Goal: Transaction & Acquisition: Purchase product/service

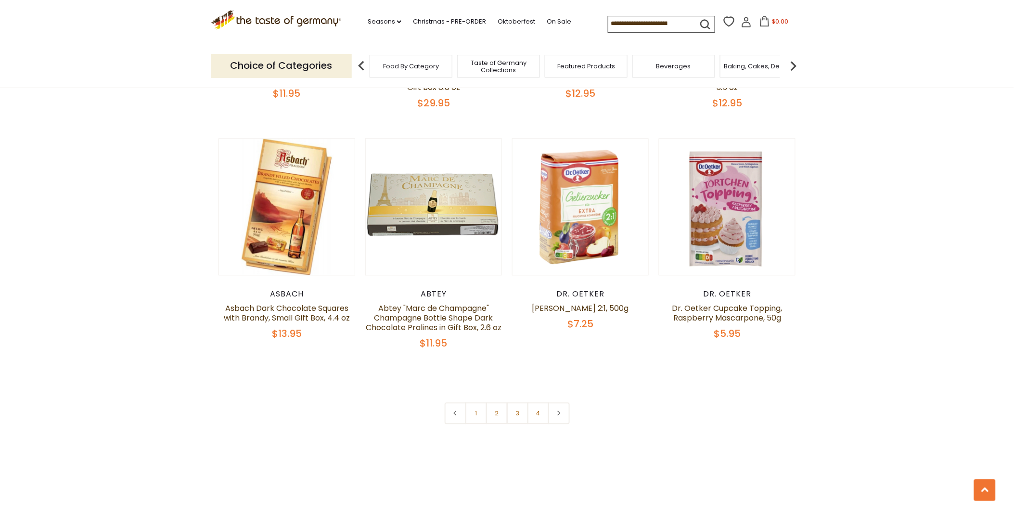
scroll to position [2031, 0]
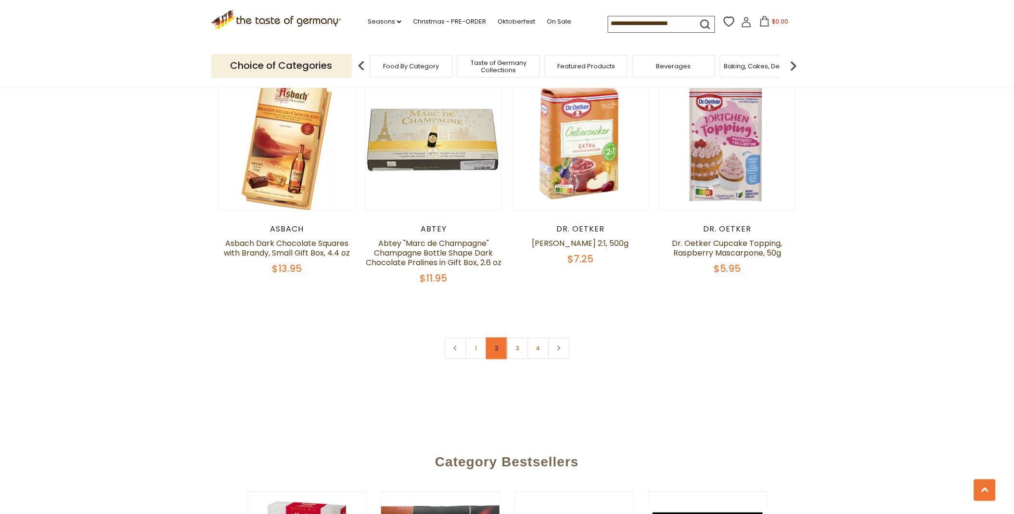
click at [496, 337] on link "2" at bounding box center [497, 348] width 22 height 22
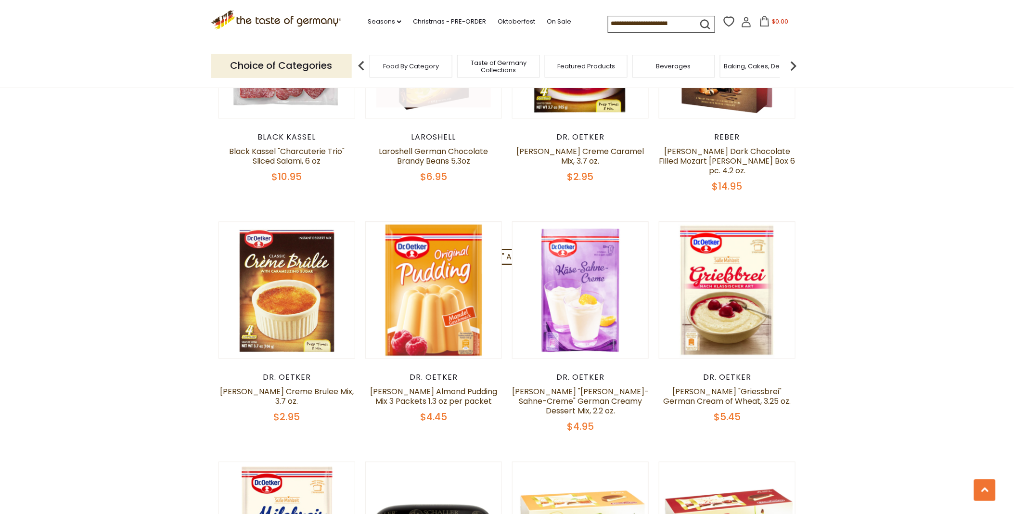
scroll to position [738, 0]
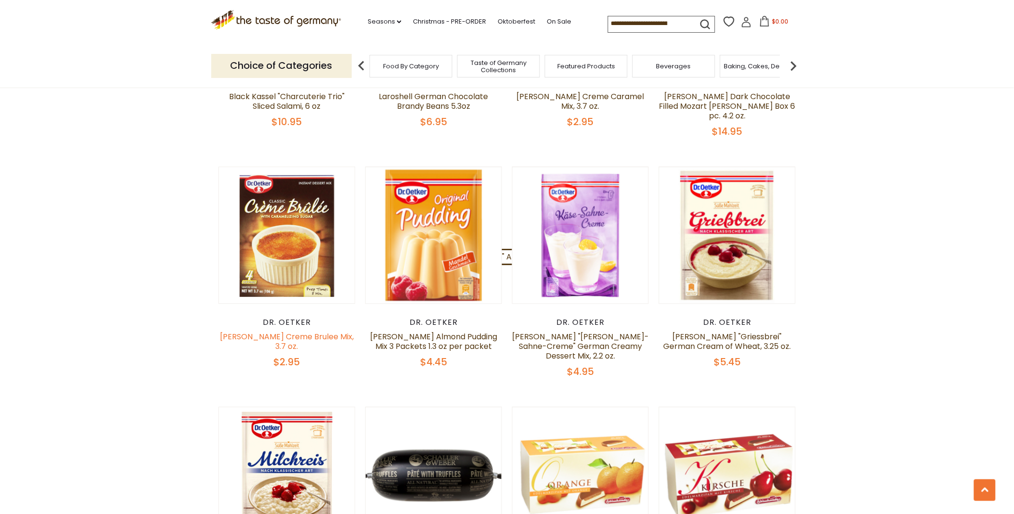
click at [265, 331] on link "Dr. Oetker Creme Brulee Mix, 3.7 oz." at bounding box center [287, 341] width 134 height 21
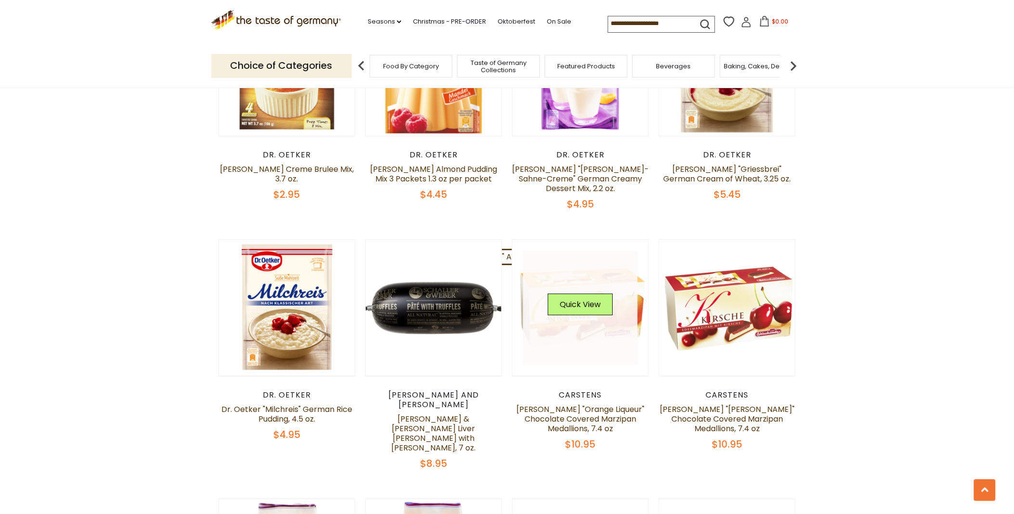
scroll to position [855, 0]
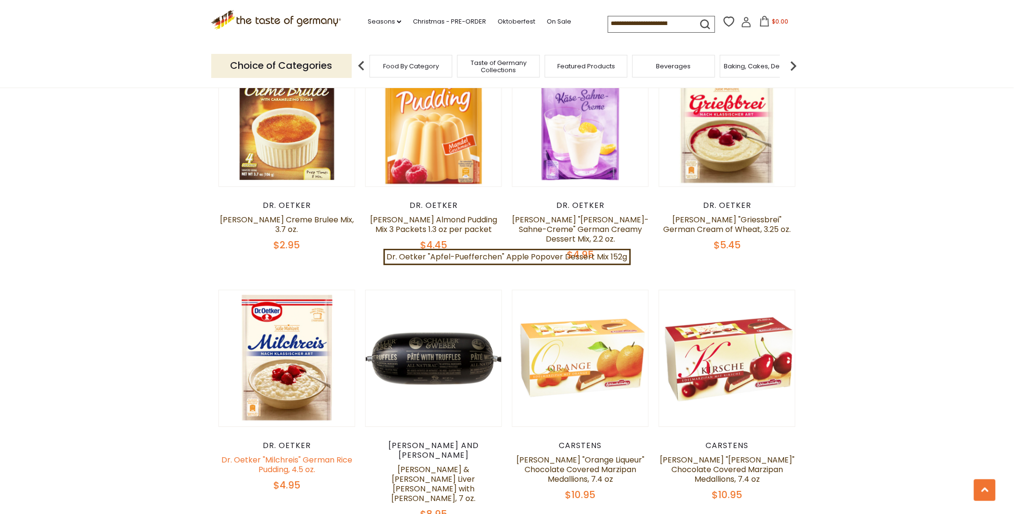
click at [270, 454] on link "Dr. Oetker "Milchreis" German Rice Pudding, 4.5 oz." at bounding box center [286, 464] width 131 height 21
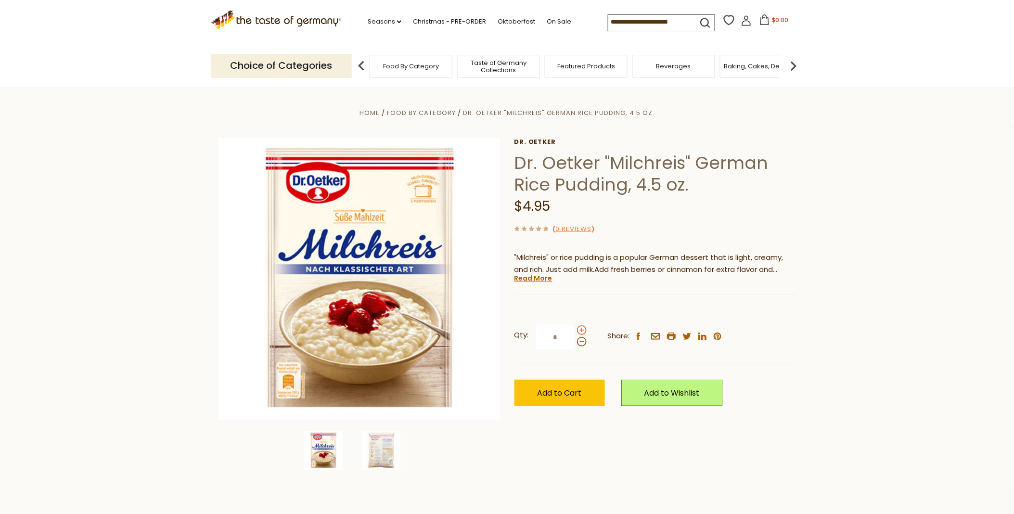
click at [579, 327] on span at bounding box center [582, 330] width 10 height 10
click at [575, 327] on input "*" at bounding box center [554, 337] width 39 height 26
type input "*"
click at [560, 389] on span "Add to Cart" at bounding box center [559, 392] width 44 height 11
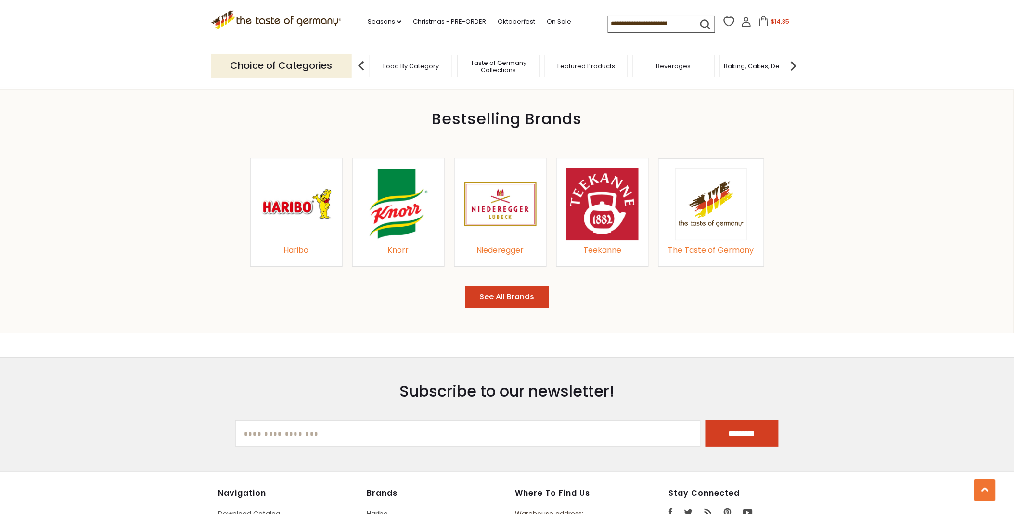
scroll to position [1016, 0]
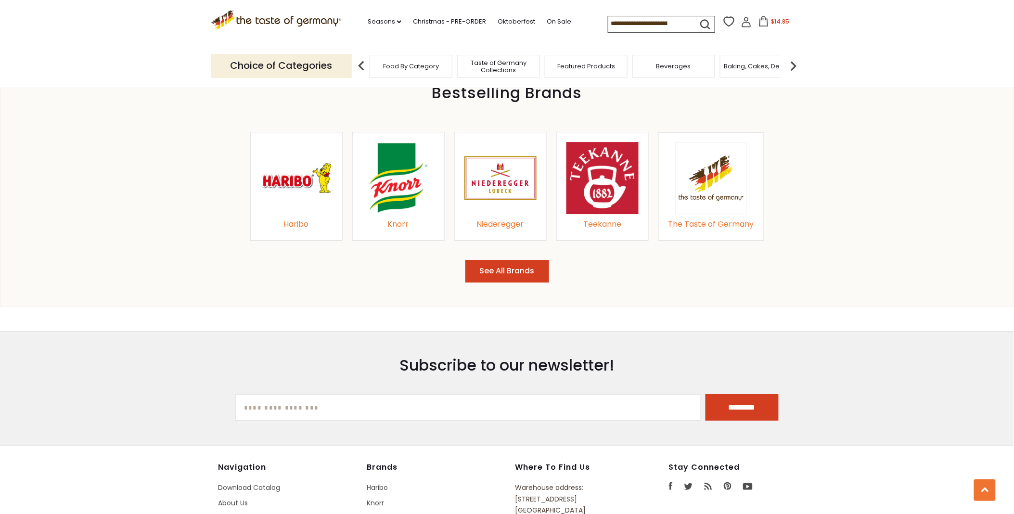
click at [708, 215] on link "The Taste of Germany" at bounding box center [711, 178] width 86 height 72
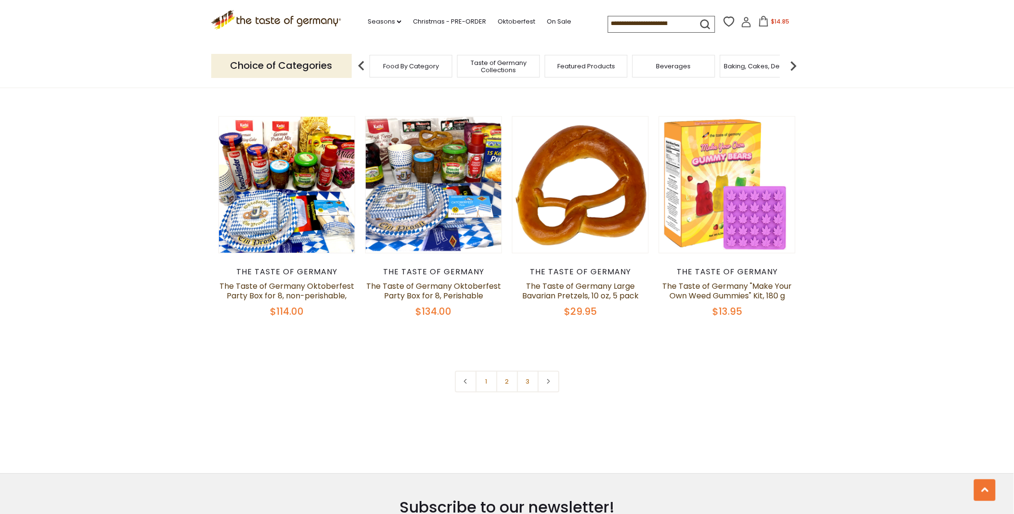
scroll to position [1978, 0]
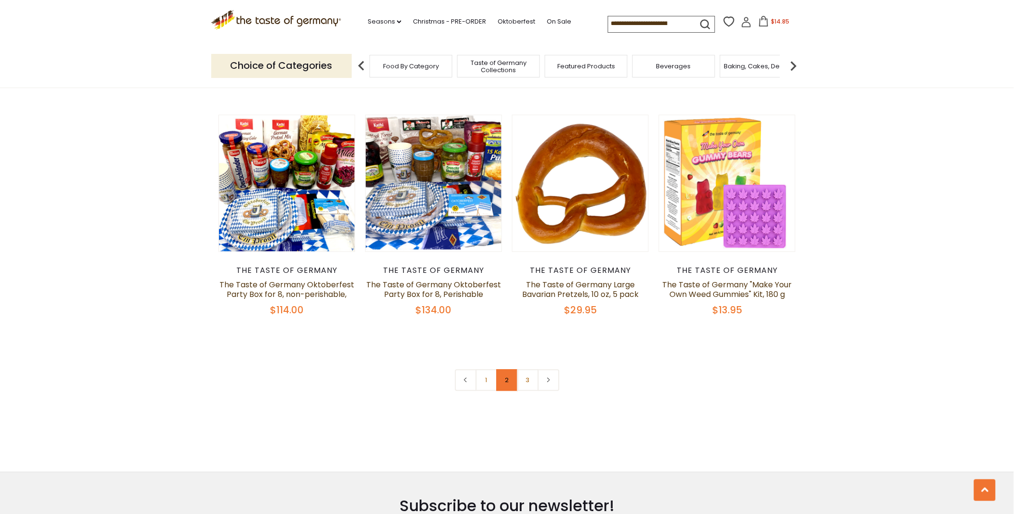
click at [504, 378] on link "2" at bounding box center [507, 380] width 22 height 22
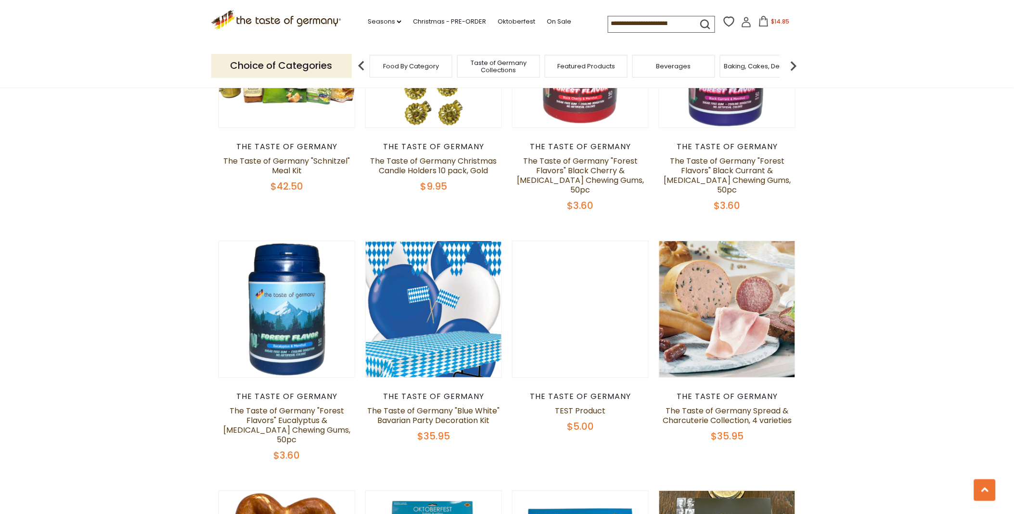
scroll to position [1195, 0]
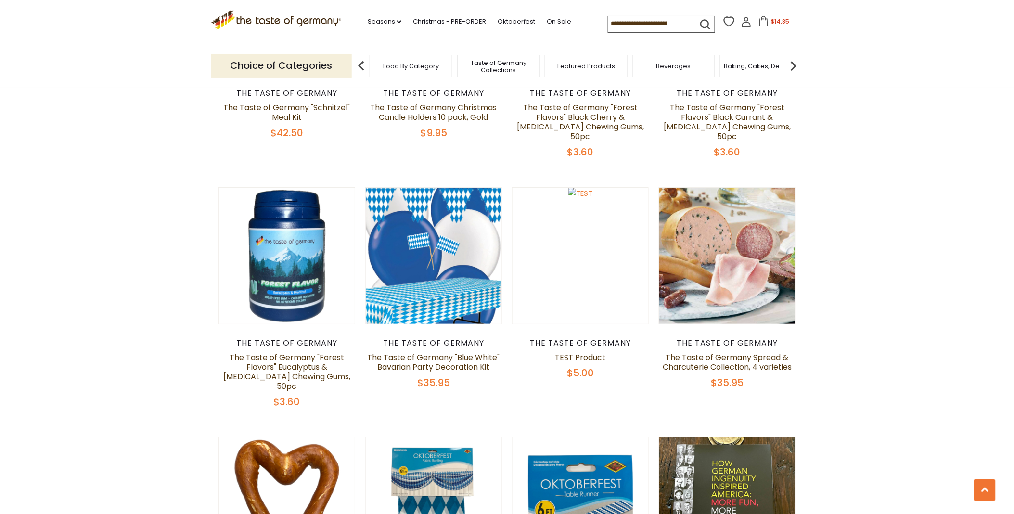
click at [705, 338] on div "The Taste of Germany" at bounding box center [727, 343] width 137 height 10
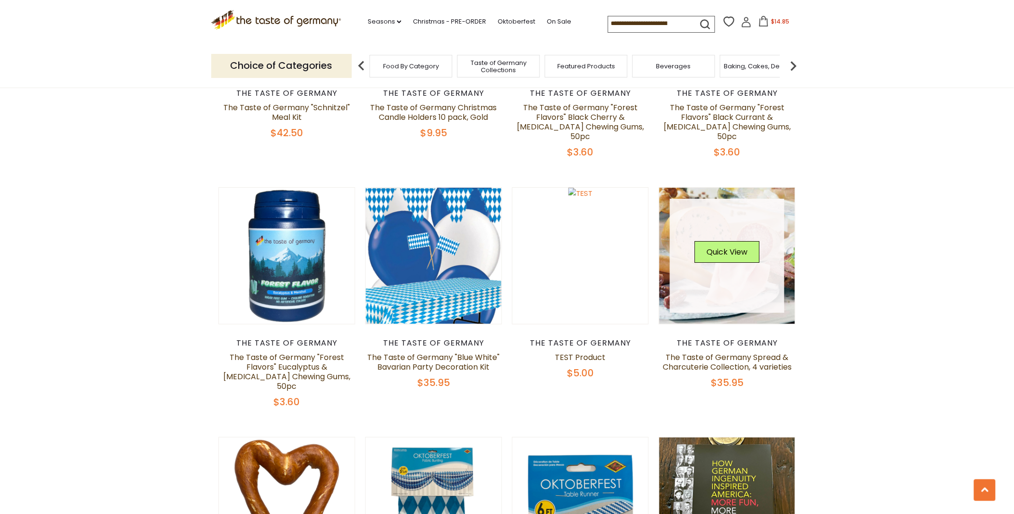
click at [722, 288] on link at bounding box center [727, 256] width 114 height 114
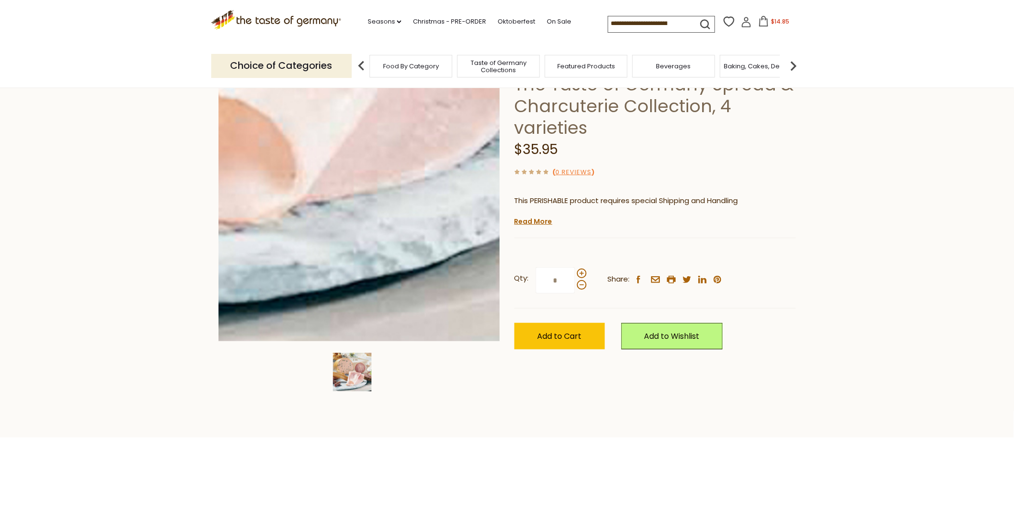
scroll to position [53, 0]
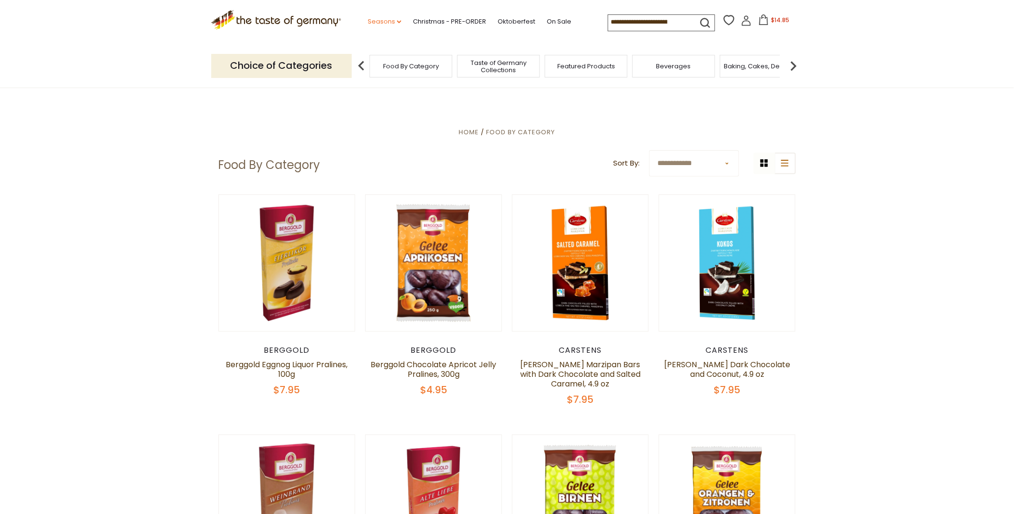
click at [371, 19] on link "Seasons dropdown_arrow" at bounding box center [385, 21] width 34 height 11
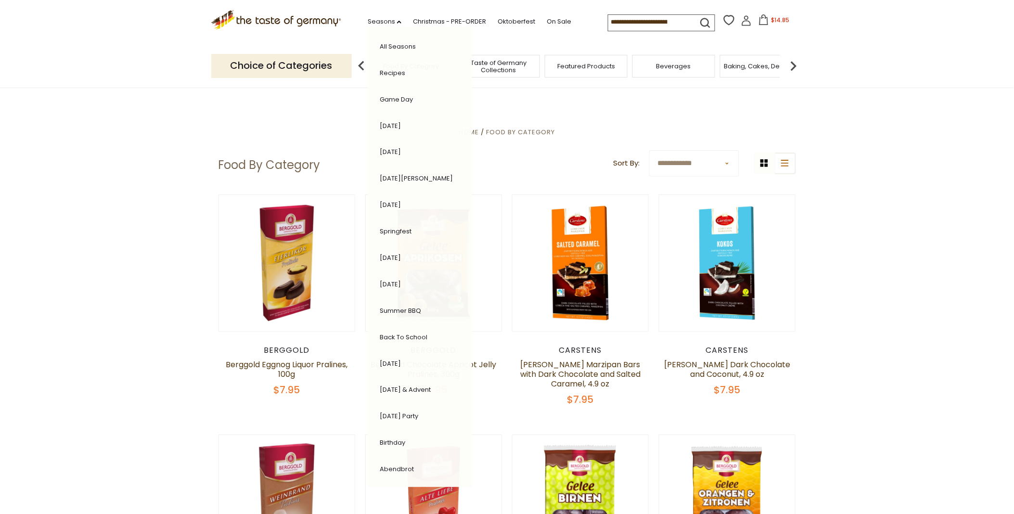
click at [390, 464] on link "Abendbrot" at bounding box center [397, 468] width 34 height 9
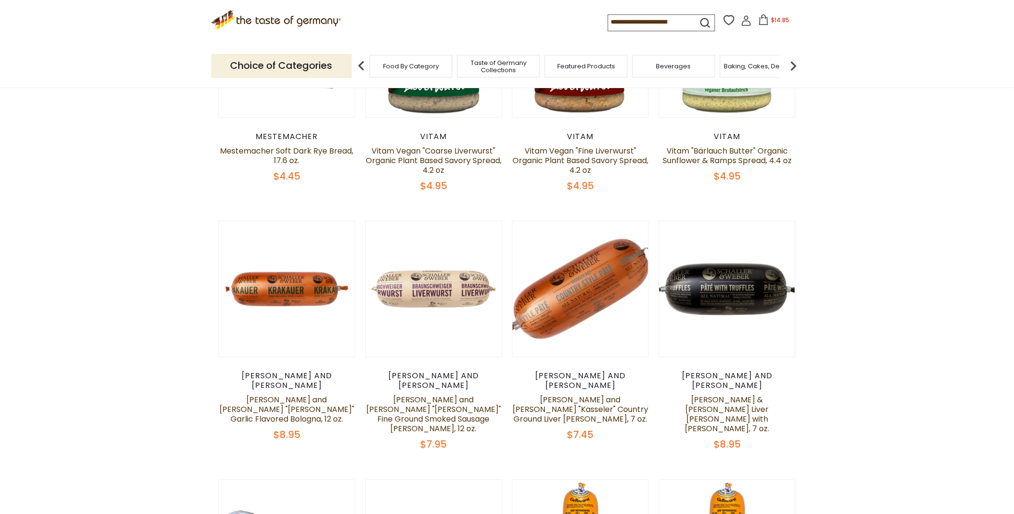
scroll to position [481, 0]
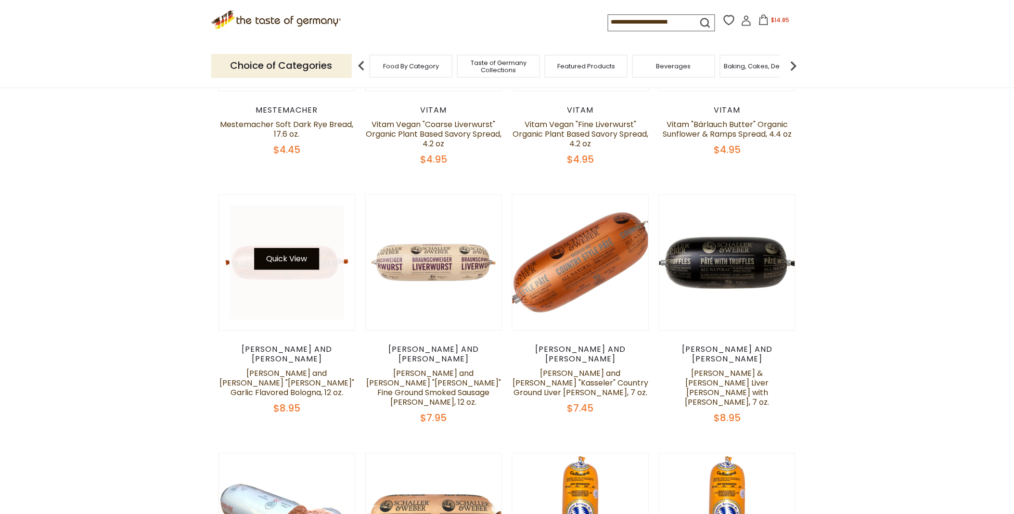
click at [270, 258] on button "Quick View" at bounding box center [286, 259] width 65 height 22
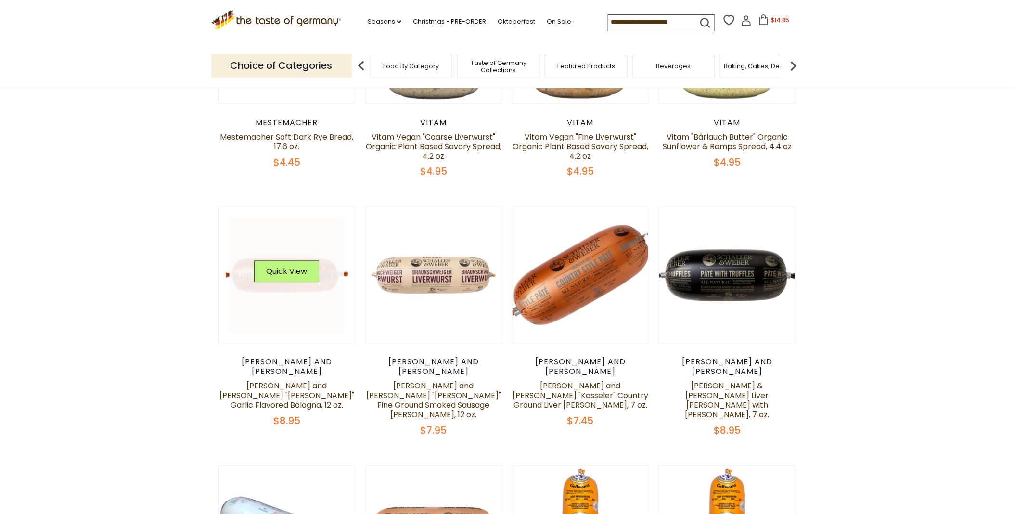
click at [275, 286] on div "Quick View" at bounding box center [286, 275] width 65 height 29
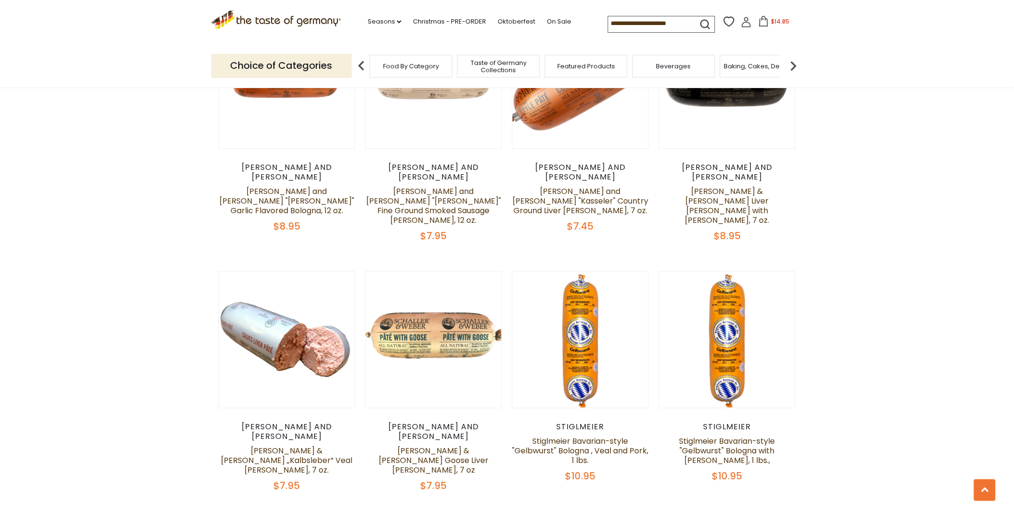
scroll to position [695, 0]
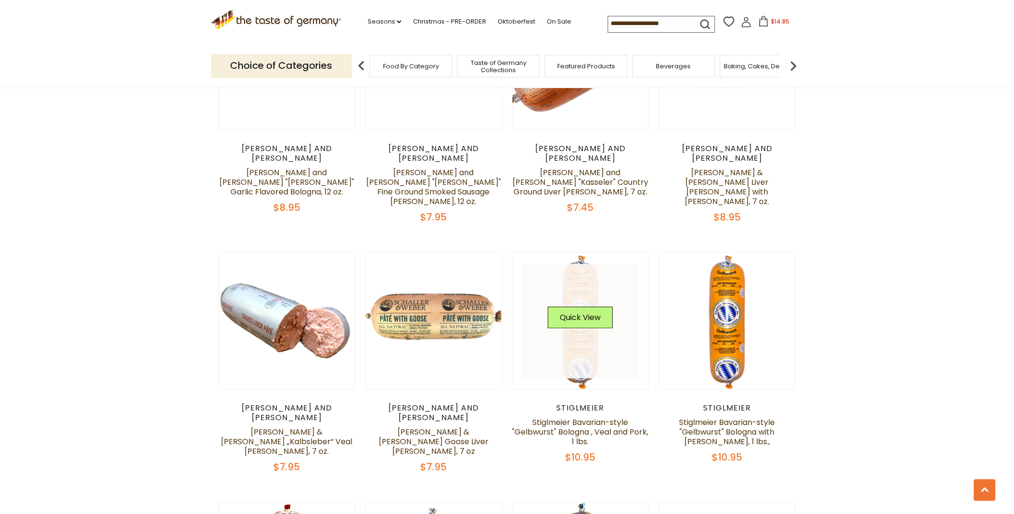
click at [583, 357] on link at bounding box center [580, 321] width 114 height 114
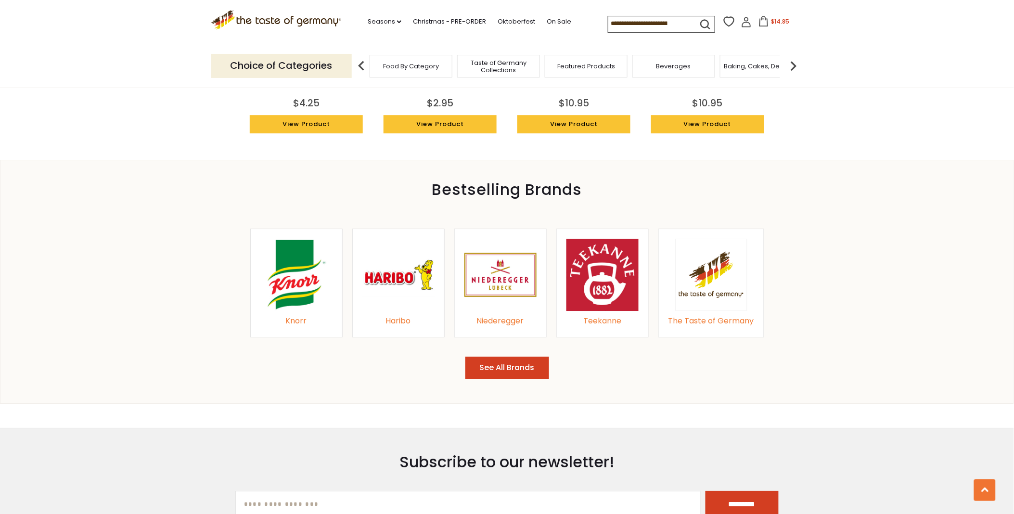
scroll to position [962, 0]
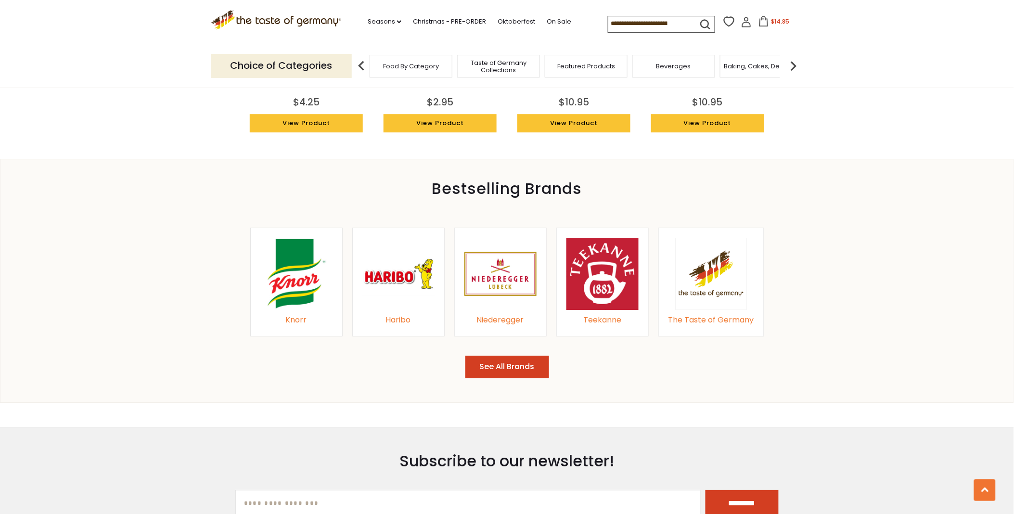
click at [489, 364] on button "See All Brands" at bounding box center [507, 367] width 84 height 23
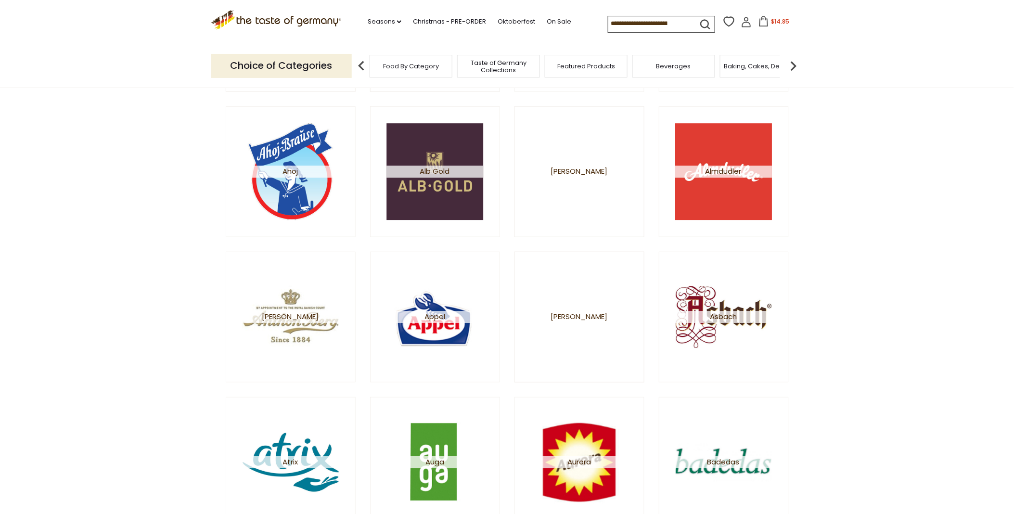
scroll to position [267, 0]
